Goal: Task Accomplishment & Management: Manage account settings

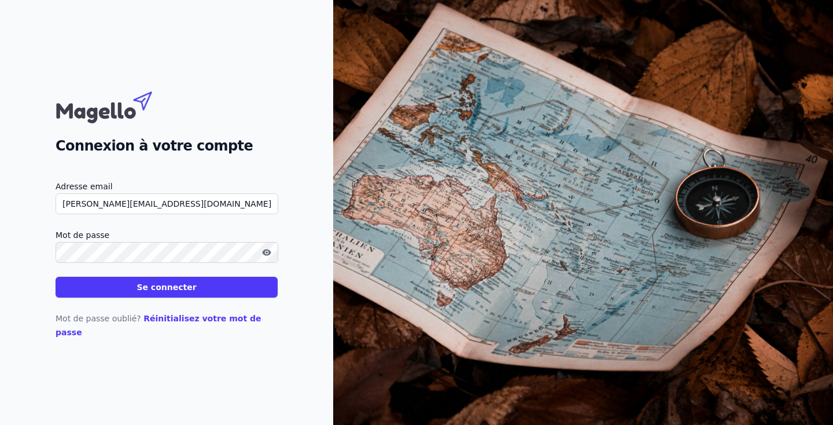
click at [267, 253] on icon "button" at bounding box center [266, 252] width 2 height 2
click at [160, 293] on button "Se connecter" at bounding box center [167, 286] width 222 height 21
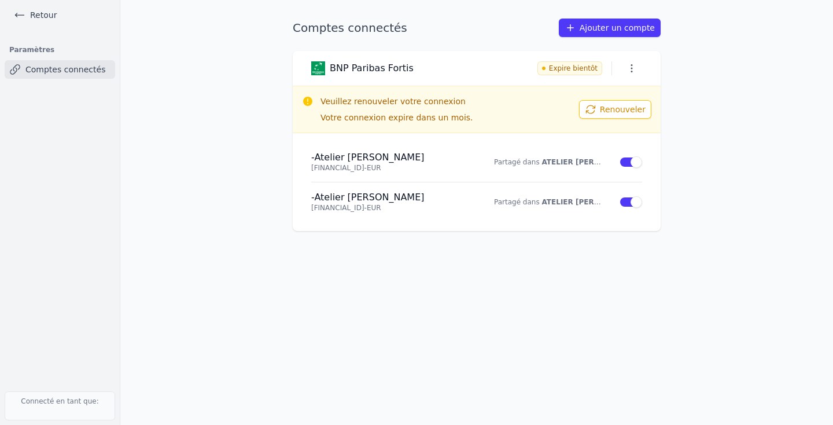
click at [615, 109] on button "Renouveler" at bounding box center [615, 109] width 72 height 19
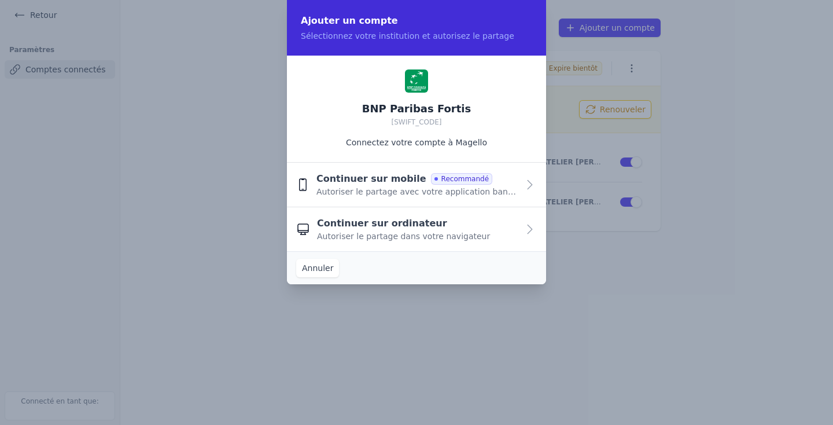
click at [510, 186] on div "Continuer sur mobile Recommandé Autoriser le partage avec votre application ban…" at bounding box center [417, 184] width 202 height 25
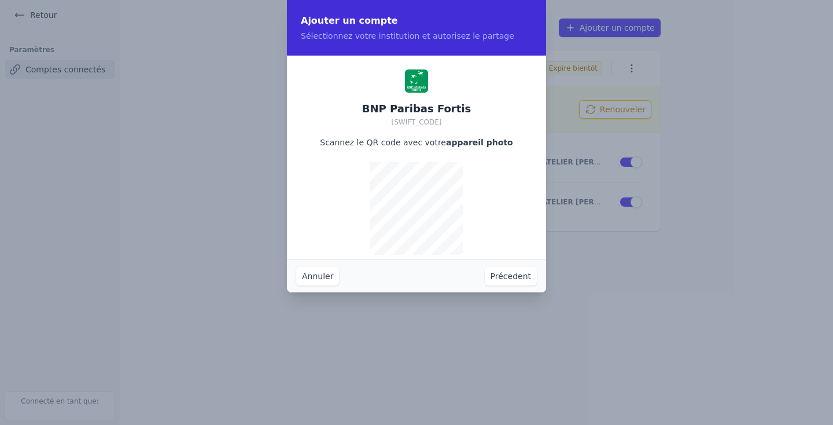
click at [506, 276] on button "Précedent" at bounding box center [511, 276] width 52 height 19
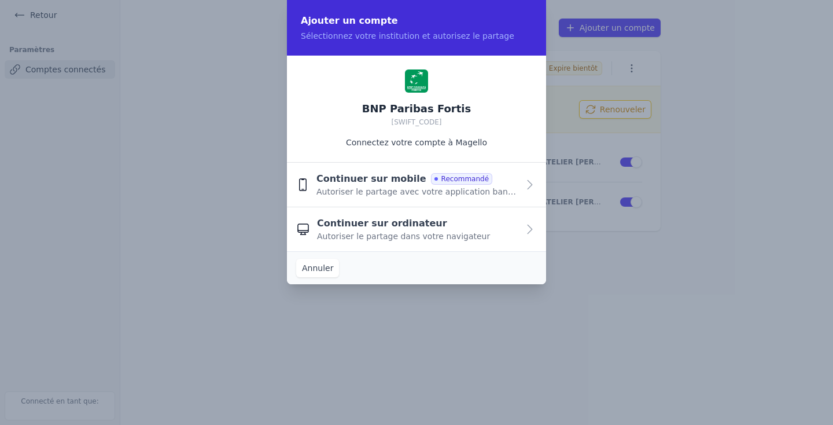
click at [309, 269] on button "Annuler" at bounding box center [317, 268] width 43 height 19
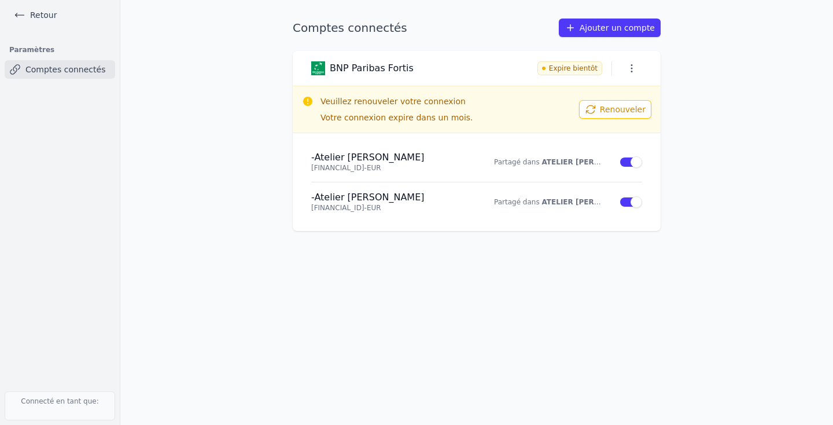
click at [612, 109] on button "Renouveler" at bounding box center [615, 109] width 72 height 19
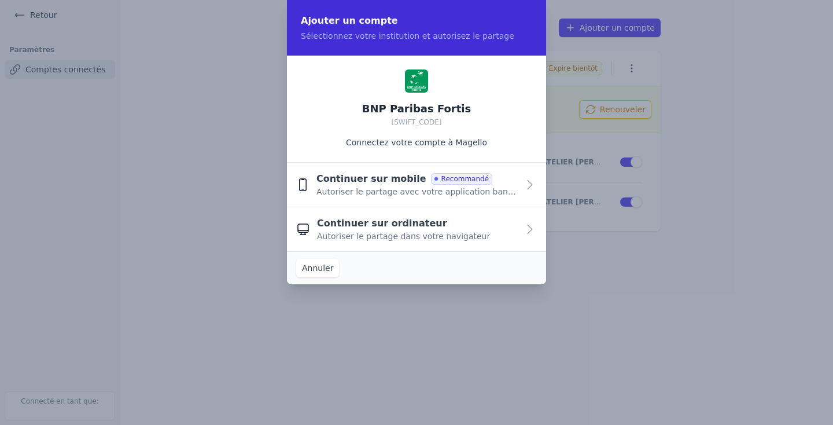
click at [359, 184] on span "Continuer sur mobile" at bounding box center [371, 179] width 110 height 14
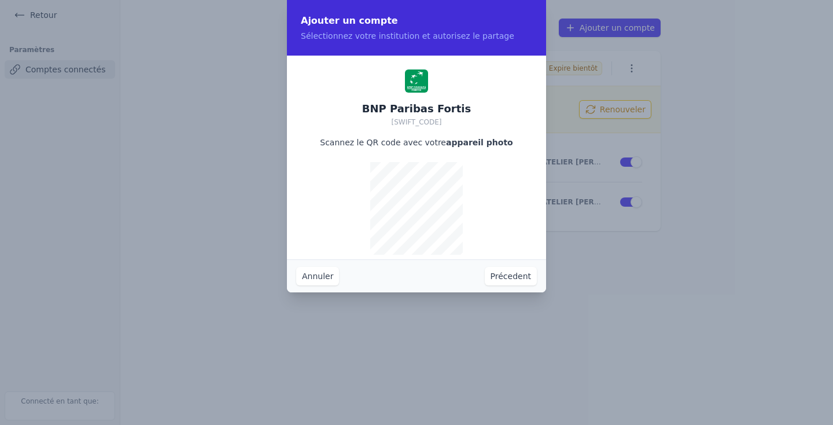
click at [494, 274] on button "Précedent" at bounding box center [511, 276] width 52 height 19
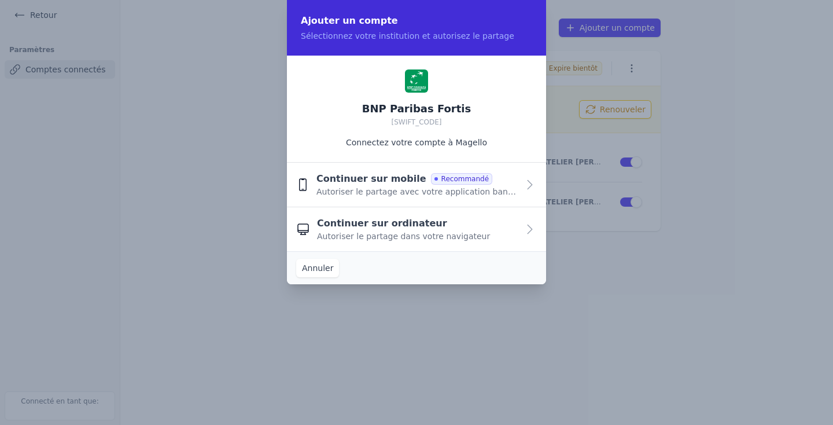
click at [371, 87] on div "BNP Paribas Fortis [SWIFT_CODE] Connectez votre compte à [GEOGRAPHIC_DATA]" at bounding box center [416, 109] width 259 height 107
click at [372, 229] on span "Continuer sur ordinateur" at bounding box center [382, 223] width 130 height 14
